Goal: Entertainment & Leisure: Consume media (video, audio)

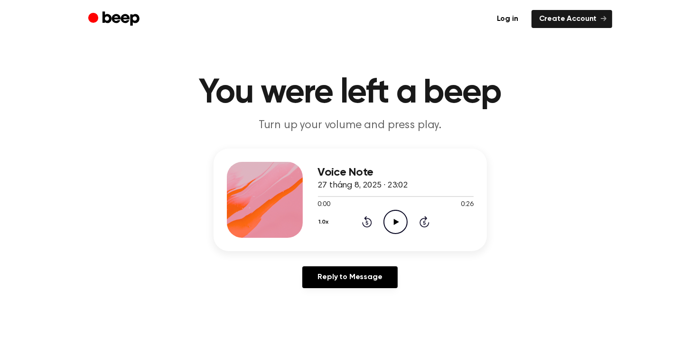
click at [399, 221] on icon at bounding box center [396, 222] width 5 height 6
click at [391, 222] on icon "Pause Audio" at bounding box center [395, 222] width 24 height 24
drag, startPoint x: 335, startPoint y: 194, endPoint x: 318, endPoint y: 202, distance: 18.7
click at [310, 198] on div "Voice Note 27 tháng 8, 2025 · 23:02 0:04 0:26 Your browser does not support the…" at bounding box center [350, 200] width 273 height 103
click at [317, 195] on div "Voice Note 27 tháng 8, 2025 · 23:02 0:04 0:26 Your browser does not support the…" at bounding box center [350, 200] width 273 height 103
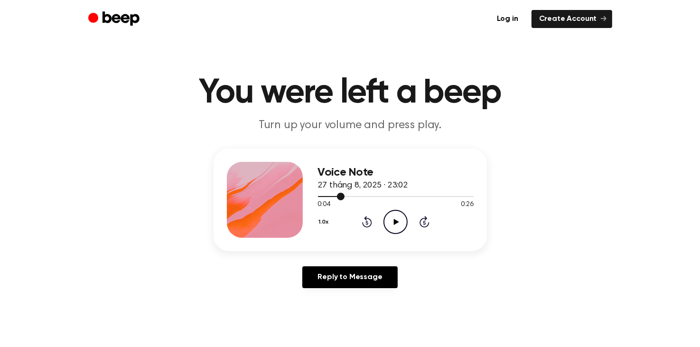
click at [319, 196] on div at bounding box center [331, 196] width 27 height 1
click at [322, 194] on div at bounding box center [396, 196] width 156 height 8
click at [390, 225] on icon "Play Audio" at bounding box center [395, 222] width 24 height 24
click at [421, 240] on div "Voice Note 27 tháng 8, 2025 · 23:02 0:21 0:26 Your browser does not support the…" at bounding box center [350, 200] width 273 height 103
drag, startPoint x: 421, startPoint y: 237, endPoint x: 411, endPoint y: 245, distance: 13.2
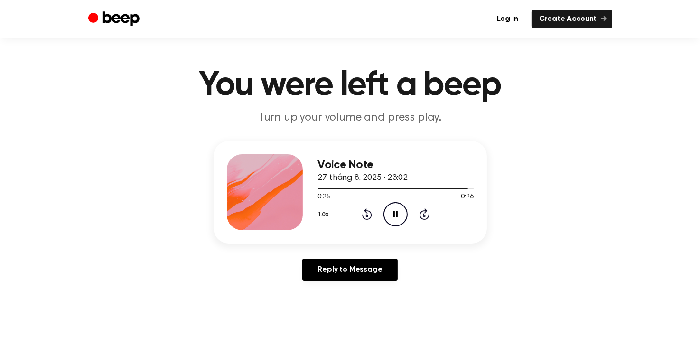
scroll to position [10, 0]
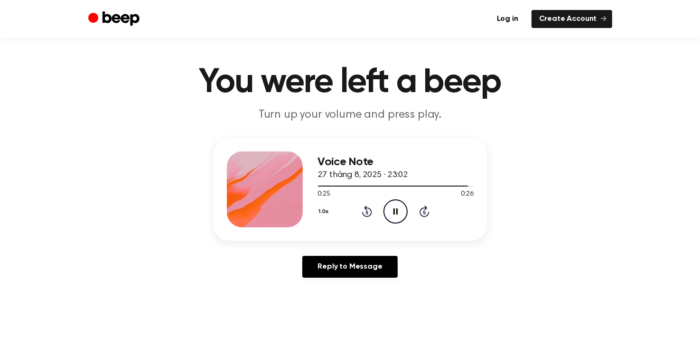
drag, startPoint x: 404, startPoint y: 225, endPoint x: 407, endPoint y: 244, distance: 18.8
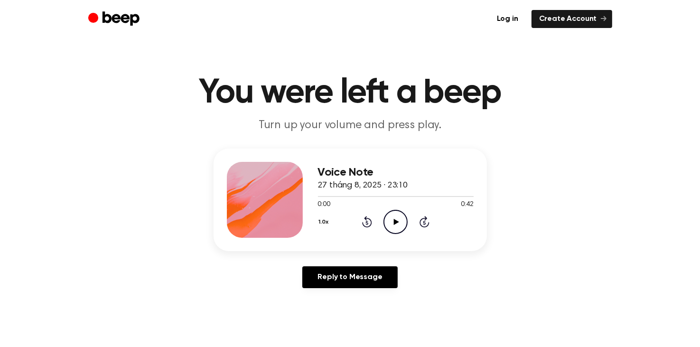
drag, startPoint x: 499, startPoint y: 153, endPoint x: 475, endPoint y: 168, distance: 28.4
click at [498, 153] on div "Voice Note 27 tháng 8, 2025 · 23:10 0:00 0:42 Your browser does not support the…" at bounding box center [349, 222] width 677 height 147
click at [400, 223] on icon "Play Audio" at bounding box center [395, 222] width 24 height 24
